Goal: Task Accomplishment & Management: Manage account settings

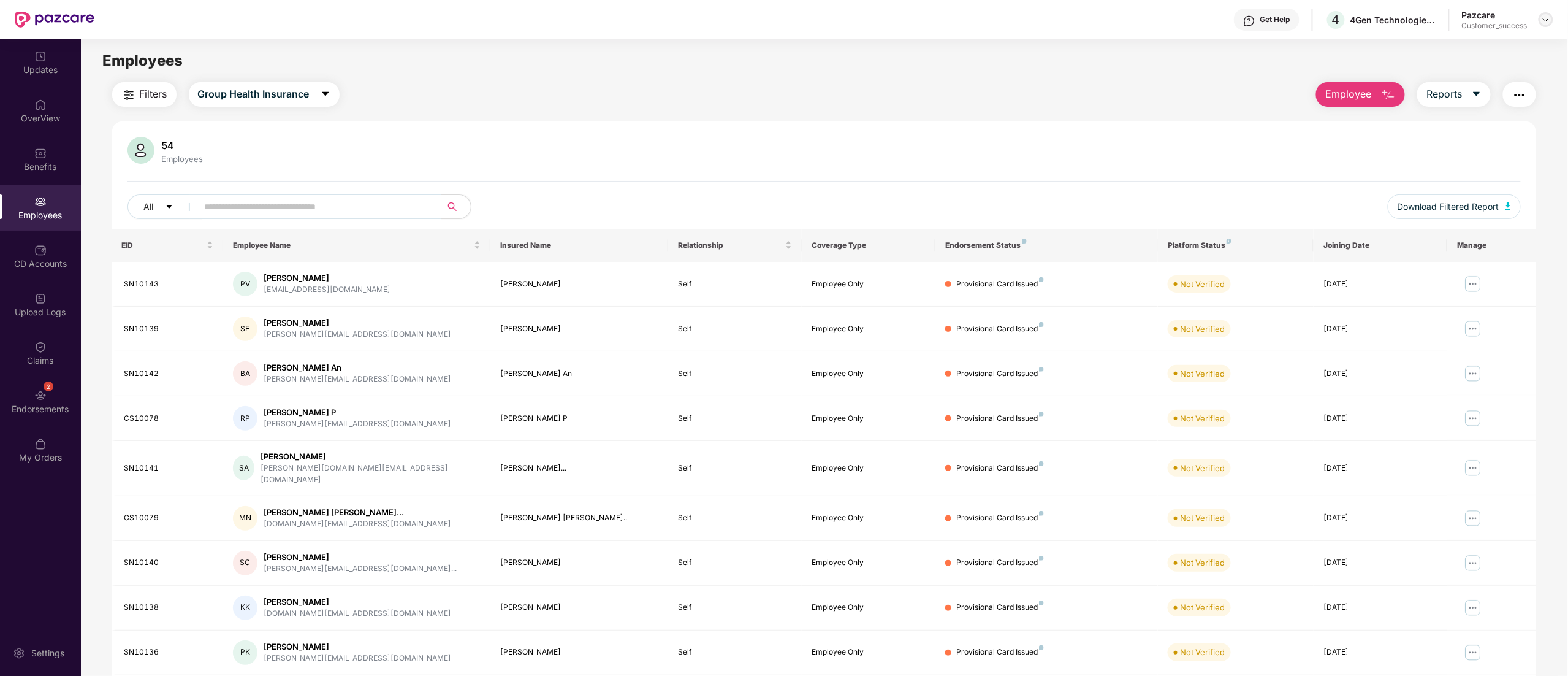
click at [1546, 13] on div at bounding box center [1546, 20] width 15 height 15
click at [1500, 50] on div "Switch to partner view" at bounding box center [1489, 49] width 160 height 24
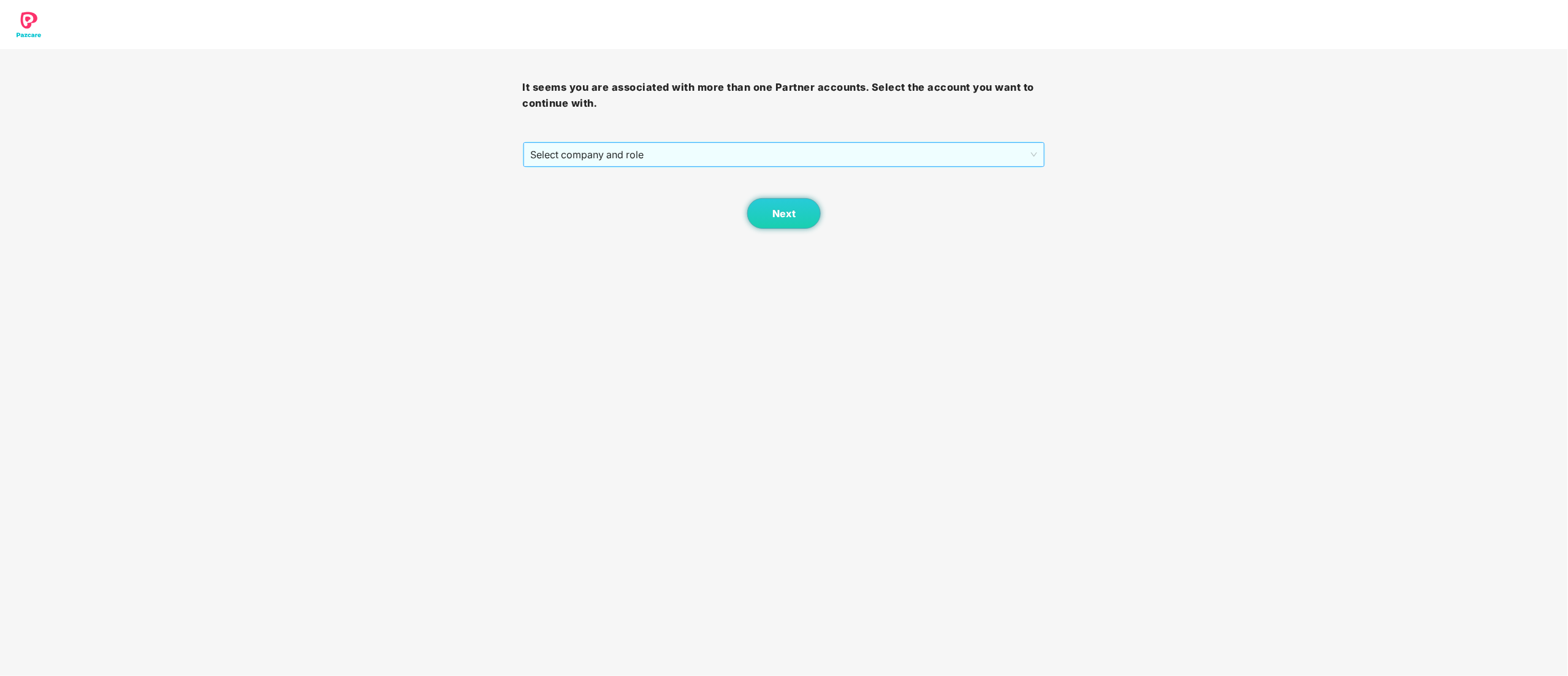
click at [584, 161] on span "Select company and role" at bounding box center [784, 154] width 507 height 23
click at [579, 201] on div "Pazcare - CUSTOMER_SUCCESS" at bounding box center [784, 198] width 508 height 13
click at [800, 216] on button "Next" at bounding box center [784, 213] width 74 height 31
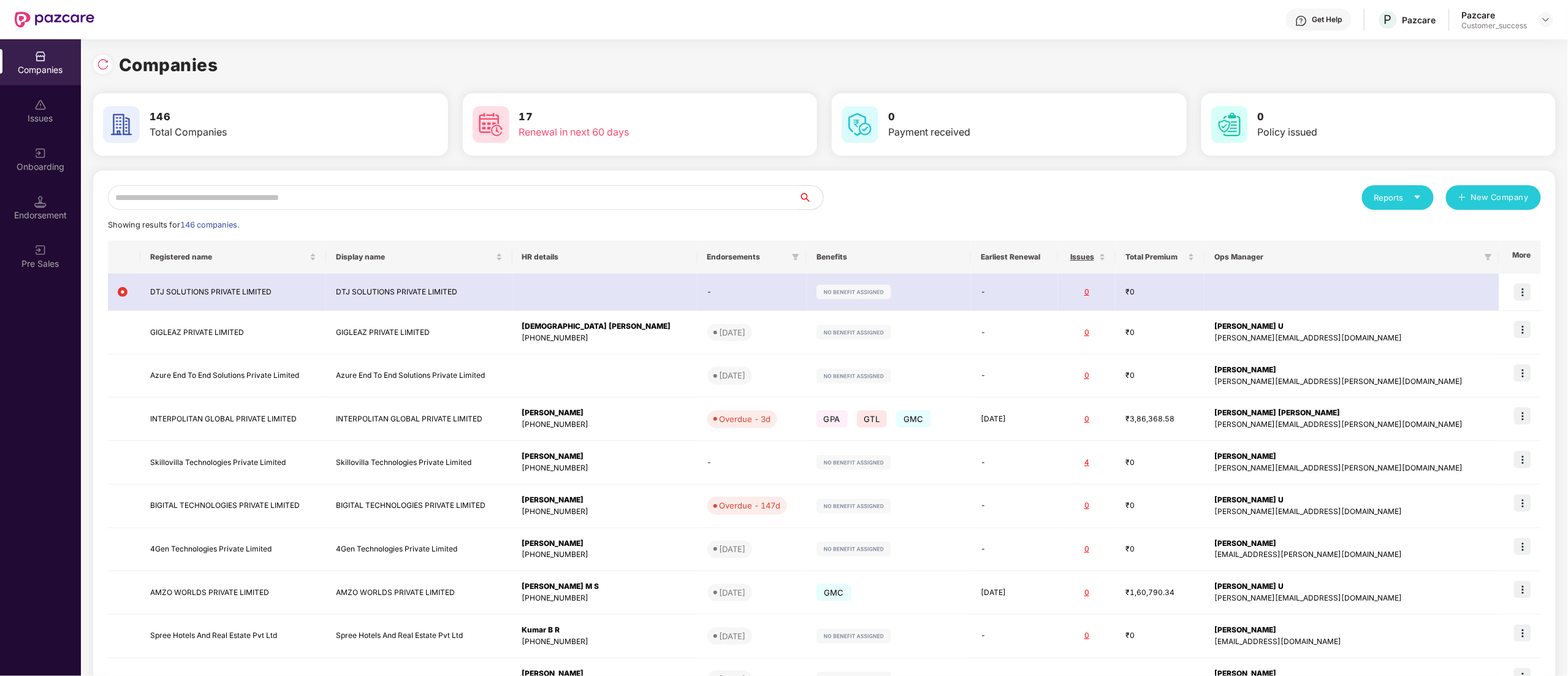
click at [284, 193] on input "text" at bounding box center [453, 197] width 691 height 24
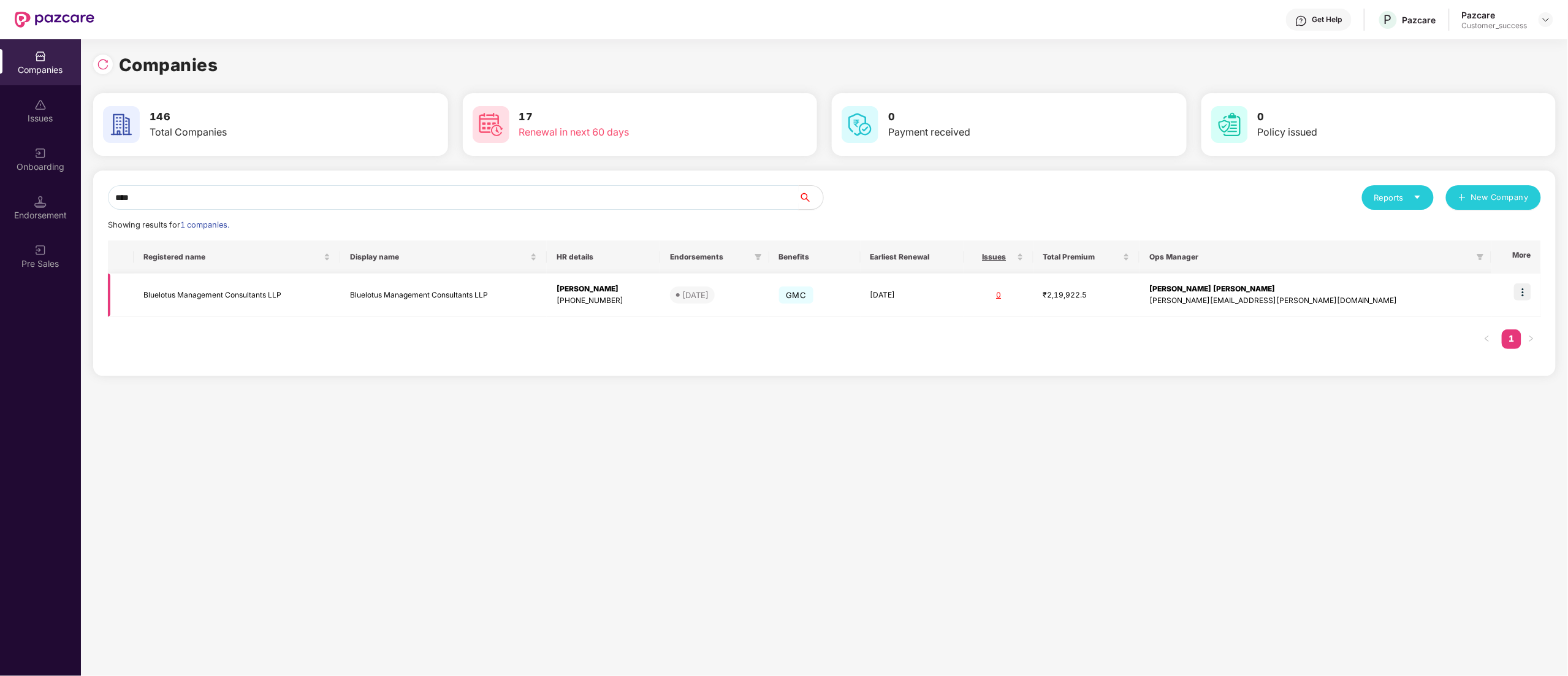
type input "****"
click at [1524, 288] on img at bounding box center [1523, 292] width 17 height 17
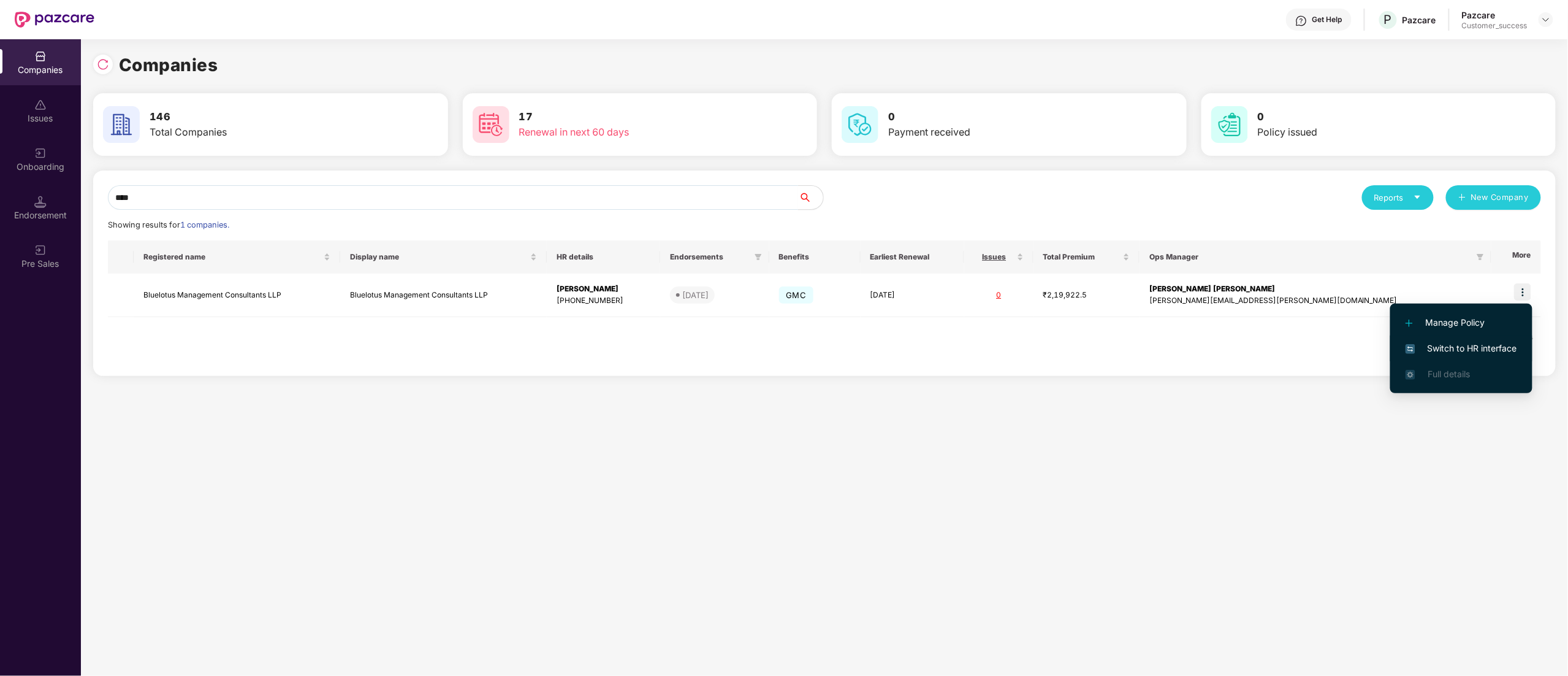
click at [1503, 349] on span "Switch to HR interface" at bounding box center [1462, 348] width 112 height 13
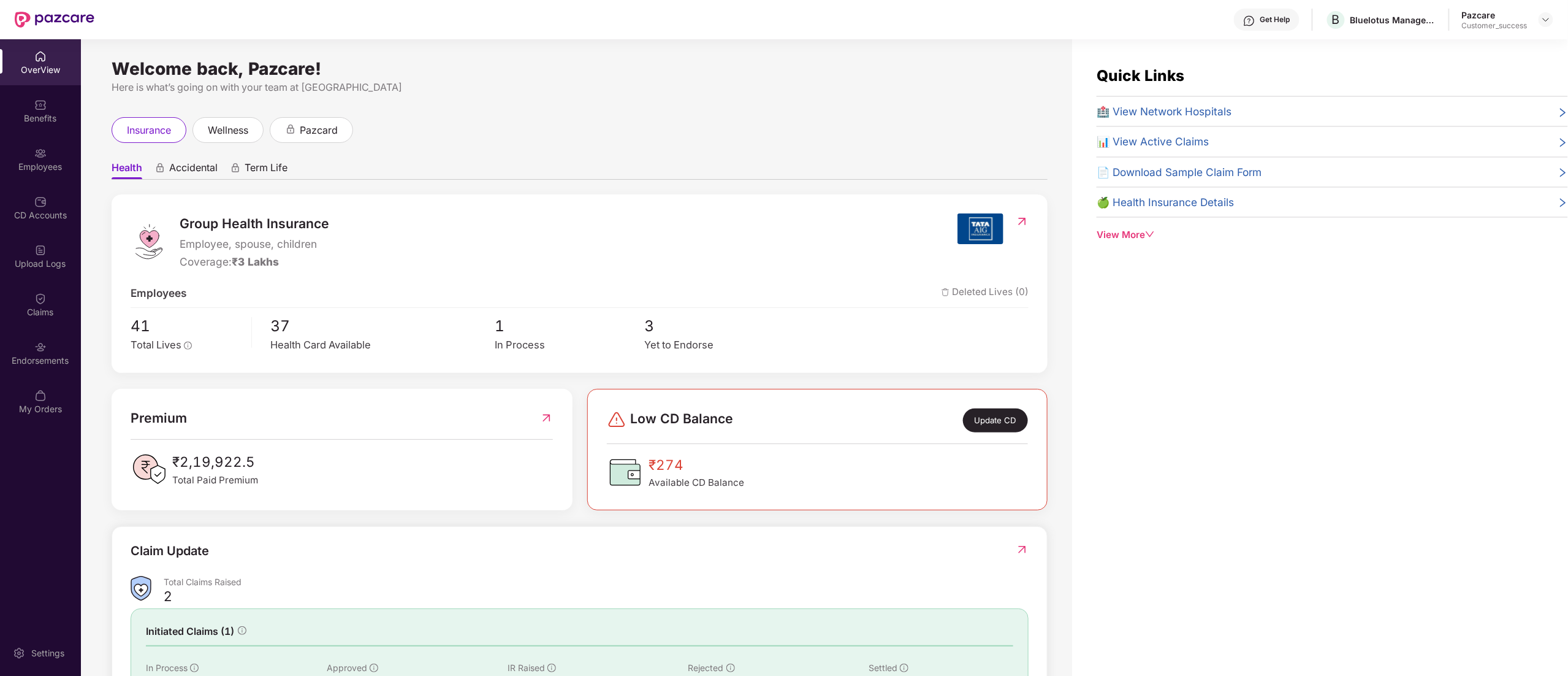
click at [43, 123] on div "Benefits" at bounding box center [40, 118] width 81 height 13
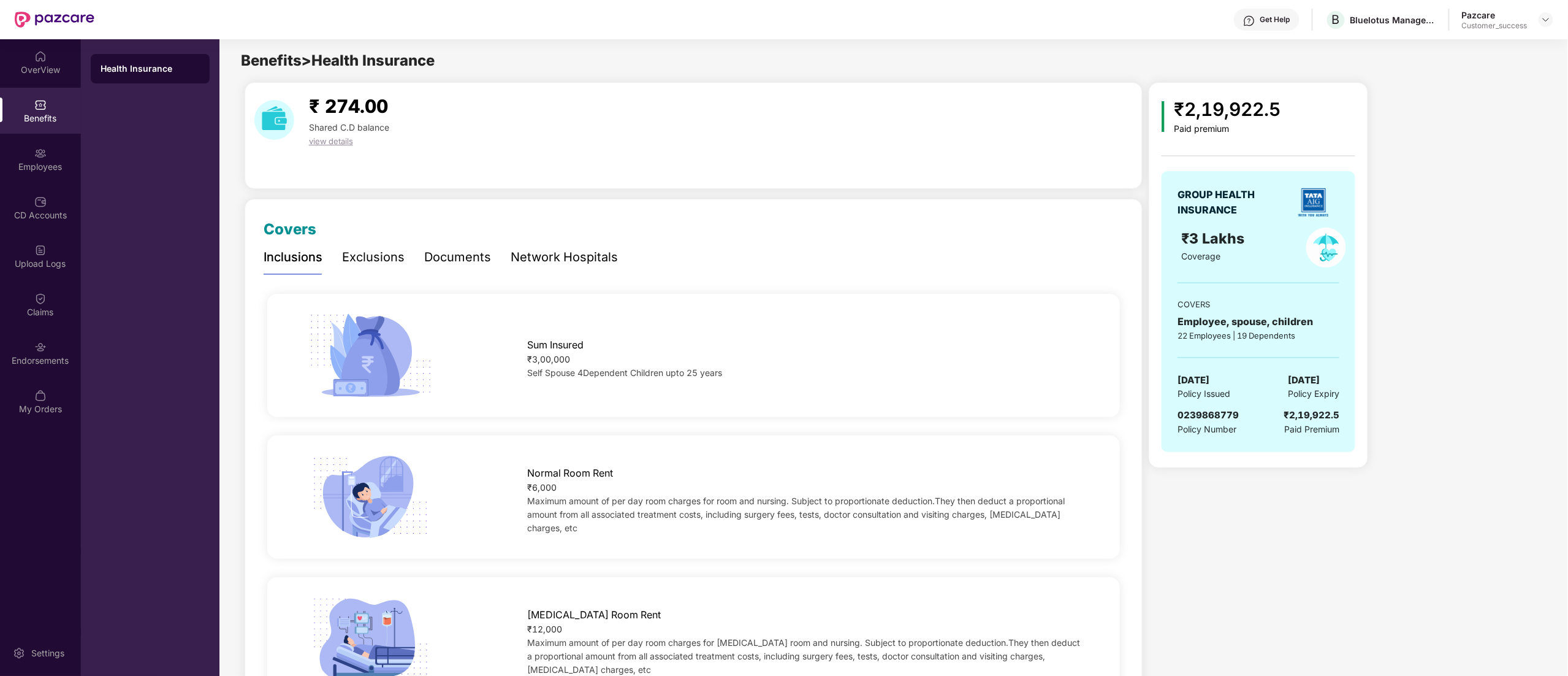
click at [1242, 414] on div "0239868779 Policy Number ₹2,19,922.5 Paid Premium" at bounding box center [1259, 422] width 162 height 28
click at [1206, 418] on span "0239868779" at bounding box center [1209, 414] width 61 height 12
copy span "0239868779"
